Goal: Use online tool/utility: Utilize a website feature to perform a specific function

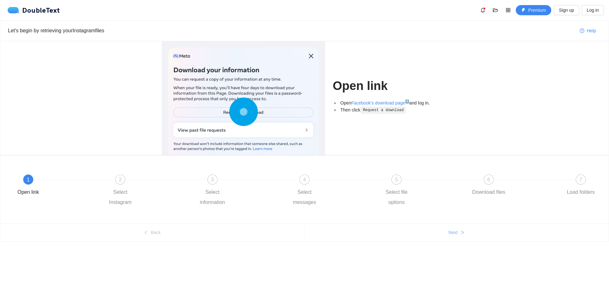
click at [466, 230] on button "Next" at bounding box center [456, 233] width 304 height 10
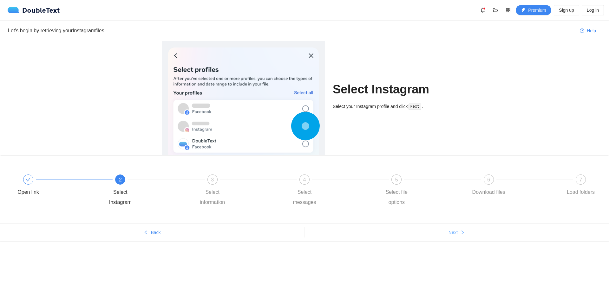
click at [466, 237] on button "Next" at bounding box center [456, 233] width 304 height 10
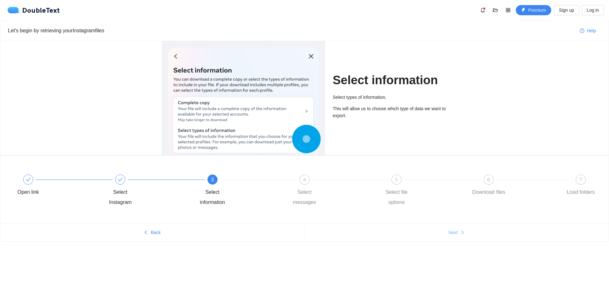
click at [466, 237] on button "Next" at bounding box center [456, 233] width 304 height 10
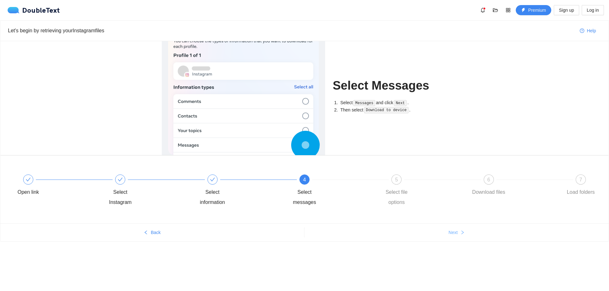
click at [466, 237] on button "Next" at bounding box center [456, 233] width 304 height 10
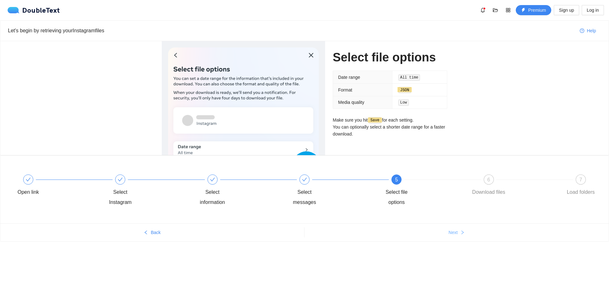
click at [466, 237] on button "Next" at bounding box center [456, 233] width 304 height 10
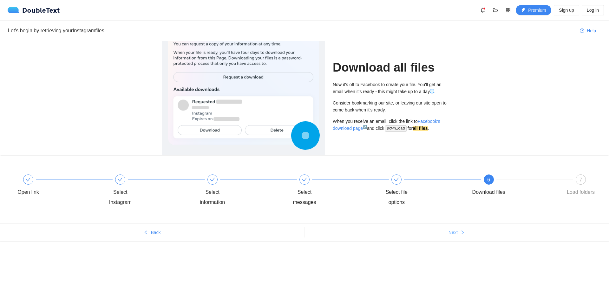
click at [466, 237] on button "Next" at bounding box center [456, 233] width 304 height 10
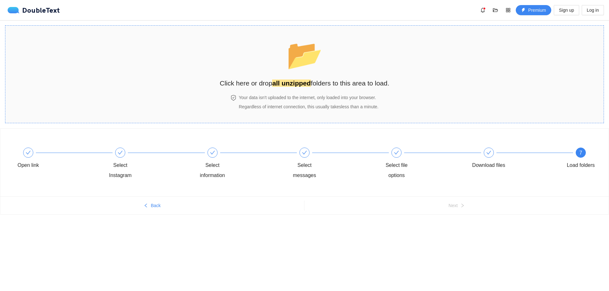
click at [403, 107] on section "📂 Click here or drop all unzipped folders to this area to load. Your data isn't…" at bounding box center [304, 74] width 599 height 98
click at [137, 64] on section "📂 Click here or drop all unzipped folders to this area to load. Your data isn't…" at bounding box center [304, 74] width 599 height 98
click at [323, 64] on span "📂" at bounding box center [304, 55] width 36 height 32
click at [338, 86] on h2 "Click here or drop all unzipped folders to this area to load." at bounding box center [305, 83] width 170 height 10
click at [346, 99] on h4 "Your data isn't uploaded to the internet, only loaded into your browser." at bounding box center [309, 97] width 140 height 7
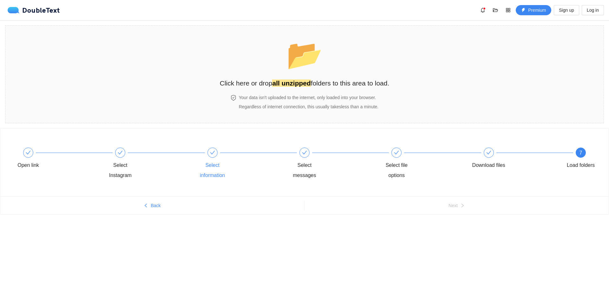
click at [283, 149] on div "Select information" at bounding box center [240, 164] width 92 height 33
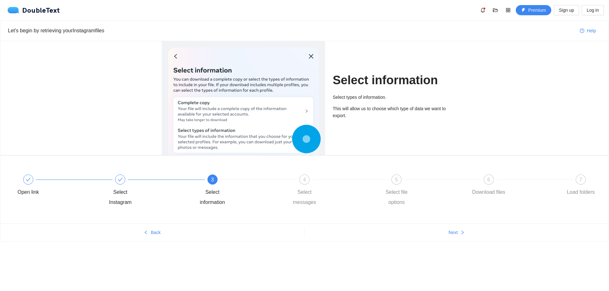
click at [286, 105] on div at bounding box center [243, 114] width 151 height 132
click at [309, 56] on div at bounding box center [243, 114] width 151 height 132
click at [557, 195] on div "6 Download files" at bounding box center [516, 186] width 92 height 23
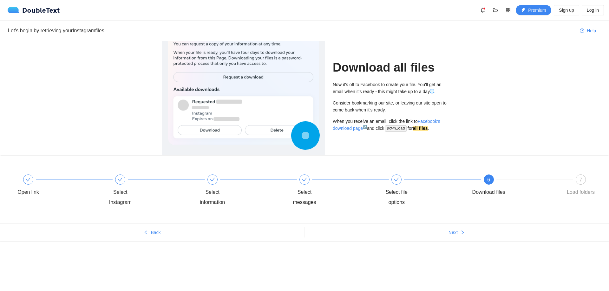
click at [608, 188] on div "Let's begin by retrieving your Instagram files Help Download all files Now it's…" at bounding box center [304, 131] width 609 height 222
click at [591, 179] on div "7 Load folders" at bounding box center [580, 186] width 37 height 23
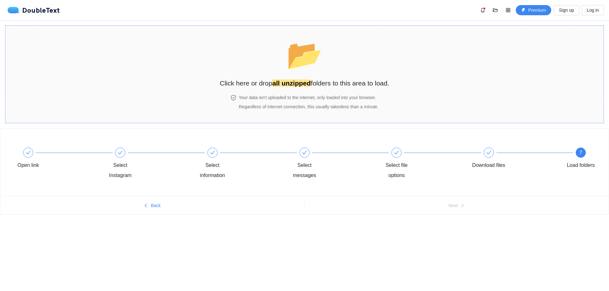
click at [341, 76] on div "📂 Click here or drop all unzipped folders to this area to load." at bounding box center [305, 60] width 170 height 56
click at [549, 186] on div "Open link Select Instagram Select information Select messages Select file optio…" at bounding box center [304, 164] width 589 height 46
click at [496, 150] on div "Download files" at bounding box center [516, 159] width 92 height 23
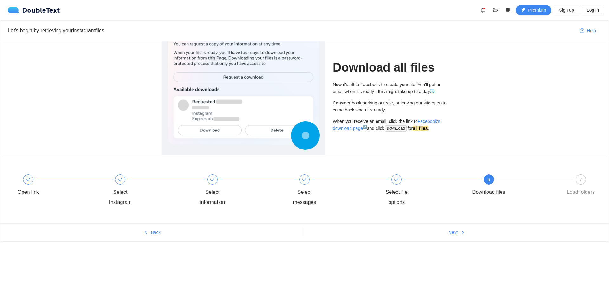
click at [576, 186] on div "7 Load folders" at bounding box center [580, 186] width 37 height 23
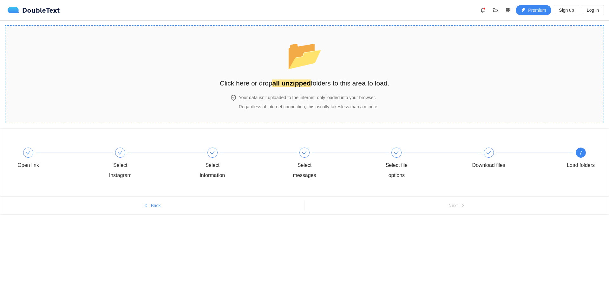
click at [444, 89] on section "📂 Click here or drop all unzipped folders to this area to load. Your data isn't…" at bounding box center [304, 74] width 599 height 98
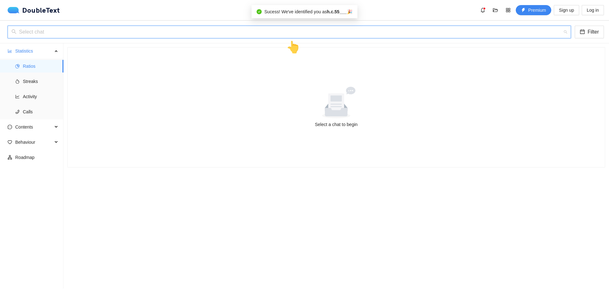
click at [48, 37] on input "search" at bounding box center [286, 32] width 551 height 12
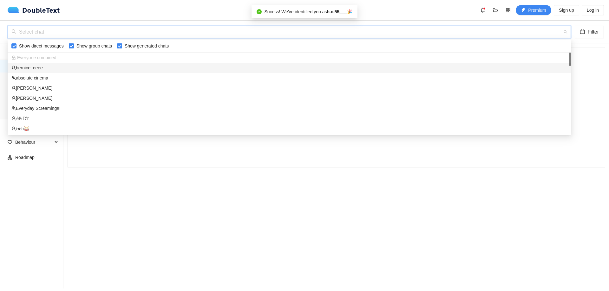
click at [42, 66] on div "bernice_eeee" at bounding box center [289, 67] width 556 height 7
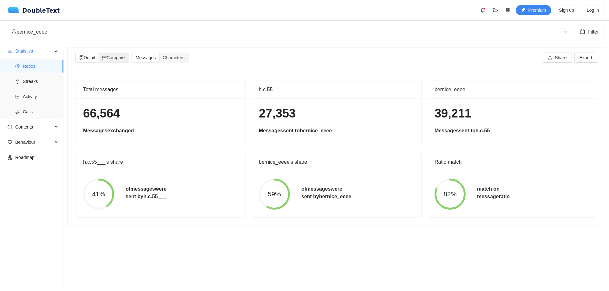
click at [110, 56] on span "Compare" at bounding box center [113, 57] width 23 height 5
click at [99, 53] on input "Compare" at bounding box center [99, 53] width 0 height 0
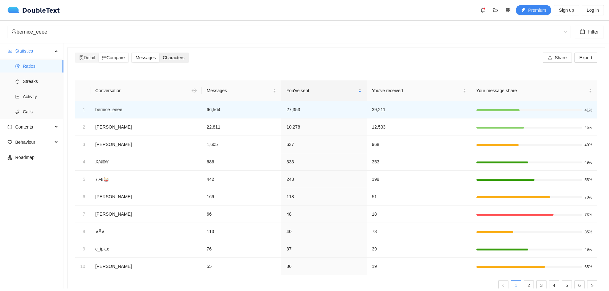
click at [181, 54] on div "Characters" at bounding box center [173, 57] width 29 height 9
click at [159, 53] on input "Characters" at bounding box center [159, 53] width 0 height 0
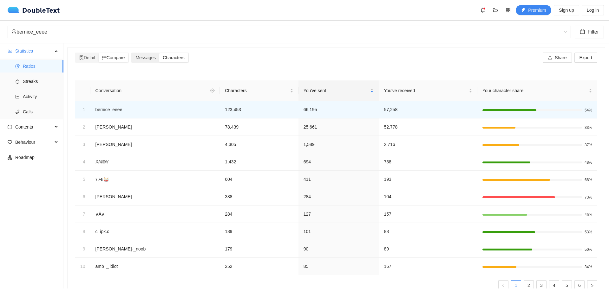
click at [173, 55] on span "Characters" at bounding box center [174, 57] width 22 height 5
click at [159, 53] on input "Characters" at bounding box center [159, 53] width 0 height 0
click at [159, 56] on div "Messages" at bounding box center [145, 57] width 27 height 9
click at [132, 53] on input "Messages" at bounding box center [132, 53] width 0 height 0
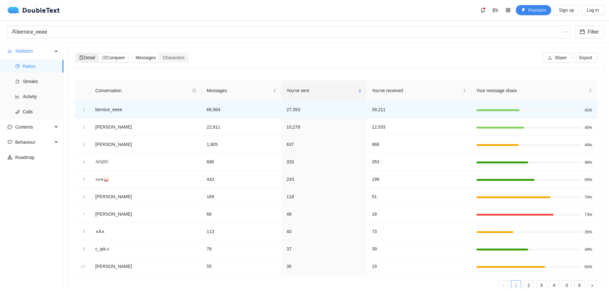
click at [92, 59] on span "Detail" at bounding box center [87, 57] width 16 height 5
click at [76, 53] on input "Detail" at bounding box center [76, 53] width 0 height 0
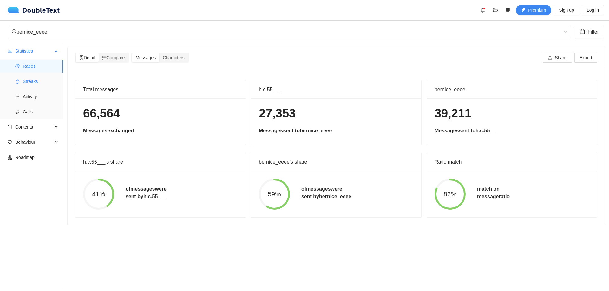
click at [36, 82] on span "Streaks" at bounding box center [41, 81] width 36 height 13
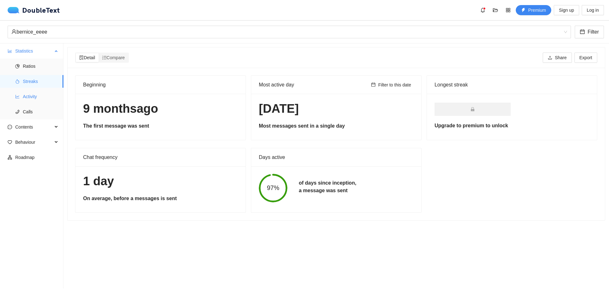
click at [23, 97] on span "Activity" at bounding box center [41, 96] width 36 height 13
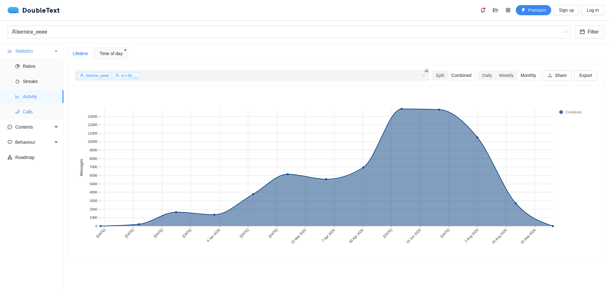
click at [24, 111] on span "Calls" at bounding box center [41, 112] width 36 height 13
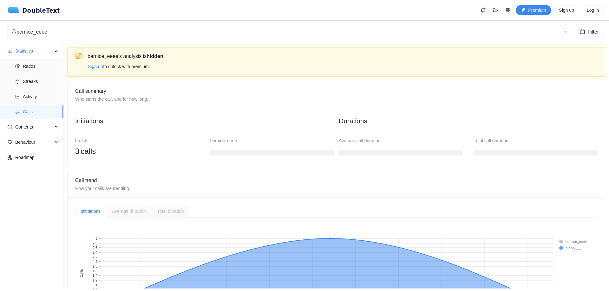
scroll to position [62, 0]
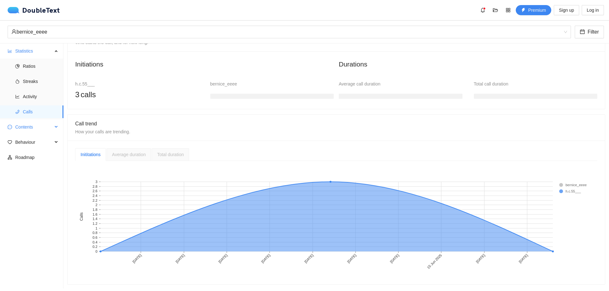
click at [18, 129] on span "Contents" at bounding box center [33, 127] width 37 height 13
click at [38, 141] on span "Word Cloud" at bounding box center [41, 142] width 36 height 13
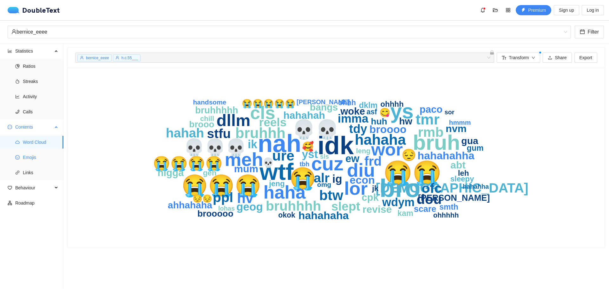
click at [23, 154] on span "Emojis" at bounding box center [41, 157] width 36 height 13
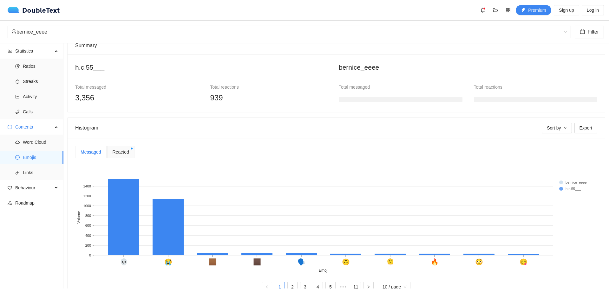
scroll to position [66, 0]
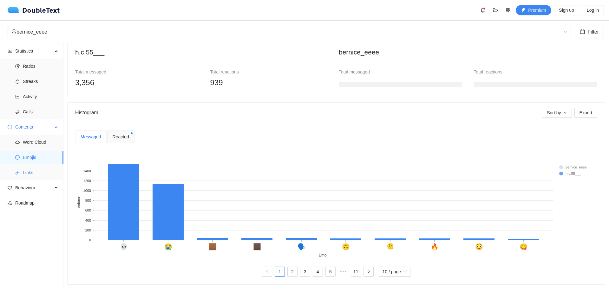
click at [18, 170] on li "Links" at bounding box center [31, 172] width 63 height 13
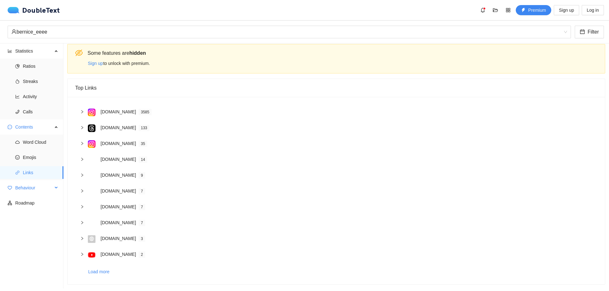
scroll to position [8, 0]
click at [24, 186] on span "Behaviour" at bounding box center [33, 188] width 37 height 13
click at [25, 199] on span "Engagement" at bounding box center [41, 203] width 36 height 13
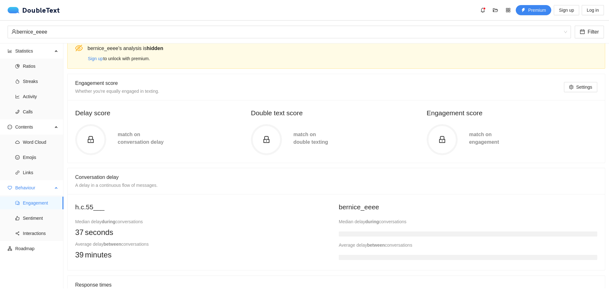
scroll to position [66, 0]
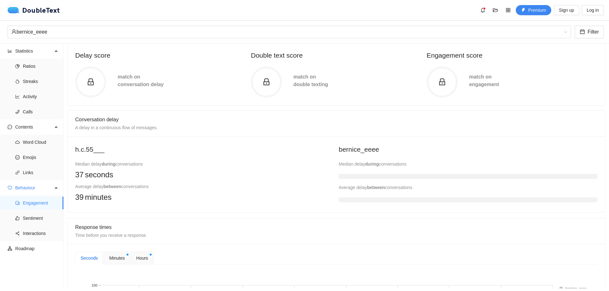
click at [405, 175] on h3 at bounding box center [468, 176] width 258 height 5
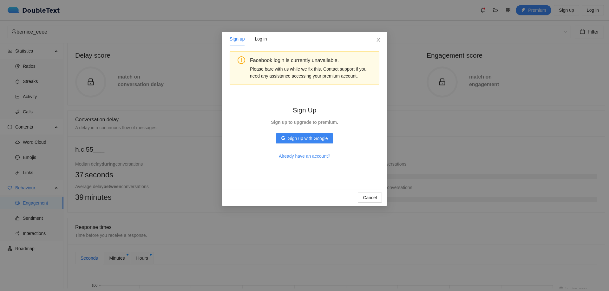
click at [428, 153] on div "Sign up Log in Facebook login is currently unavailable. Please bare with us whi…" at bounding box center [304, 145] width 609 height 291
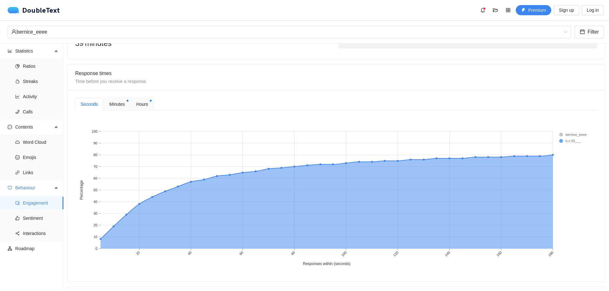
scroll to position [224, 0]
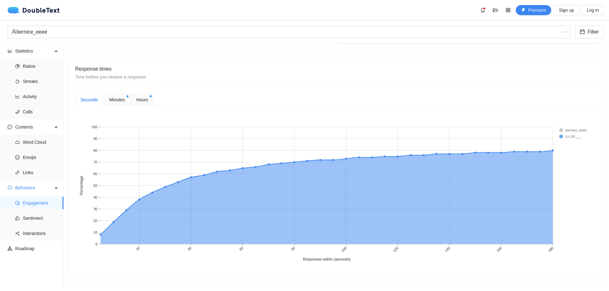
click at [569, 132] on rect at bounding box center [571, 130] width 25 height 6
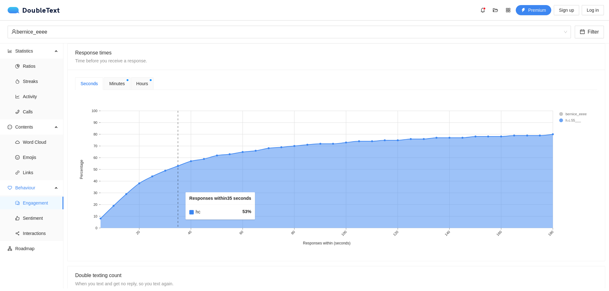
scroll to position [192, 0]
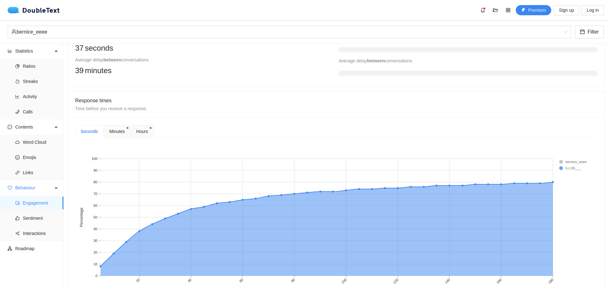
click at [110, 132] on span "Minutes" at bounding box center [117, 131] width 16 height 7
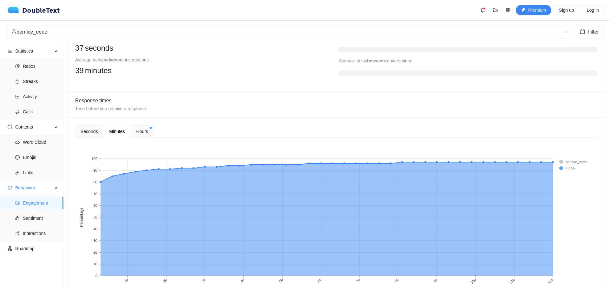
click at [142, 132] on span "Hours" at bounding box center [142, 131] width 12 height 7
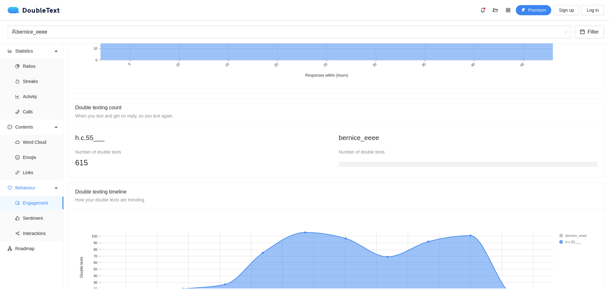
scroll to position [464, 0]
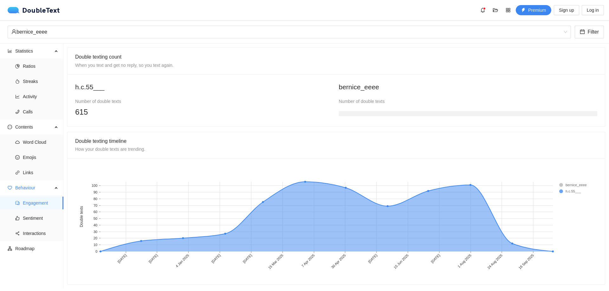
click at [582, 182] on rect at bounding box center [571, 185] width 25 height 6
click at [27, 212] on span "Sentiment" at bounding box center [41, 218] width 36 height 13
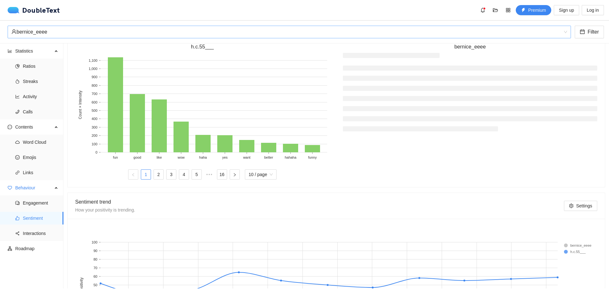
scroll to position [60, 0]
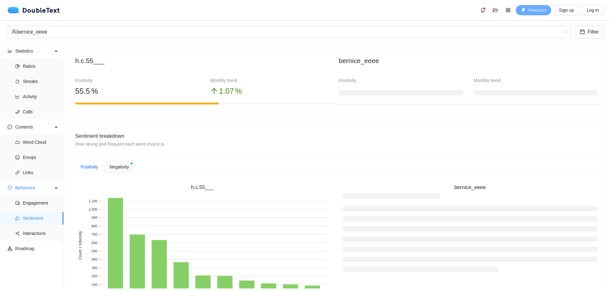
click at [536, 12] on span "Premium" at bounding box center [537, 10] width 18 height 7
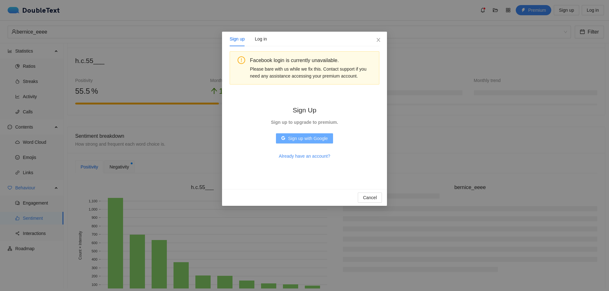
click at [308, 139] on span "Sign up with Google" at bounding box center [308, 138] width 40 height 7
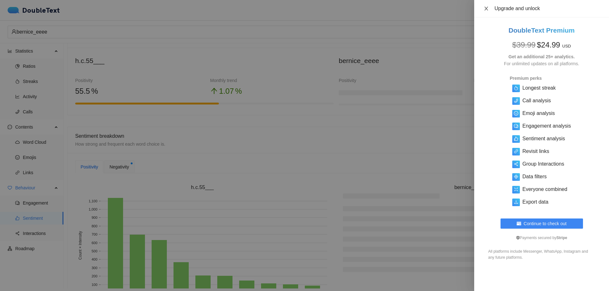
click at [483, 11] on button "Close" at bounding box center [486, 9] width 9 height 6
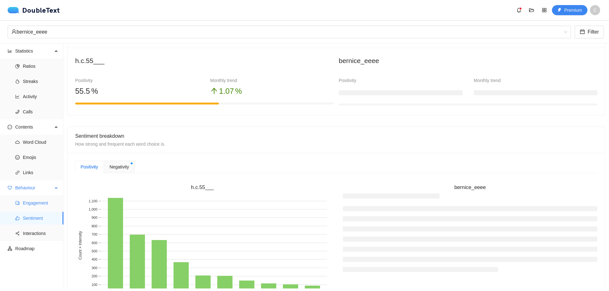
click at [36, 206] on span "Engagement" at bounding box center [41, 203] width 36 height 13
